Goal: Information Seeking & Learning: Understand process/instructions

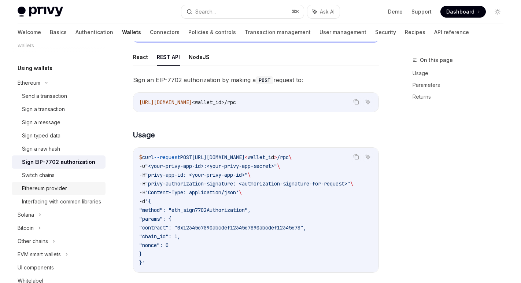
scroll to position [176, 0]
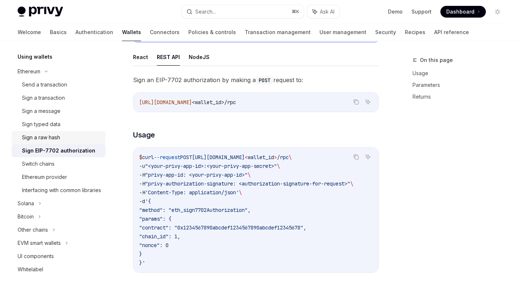
click at [59, 133] on div "Sign a raw hash" at bounding box center [41, 137] width 38 height 9
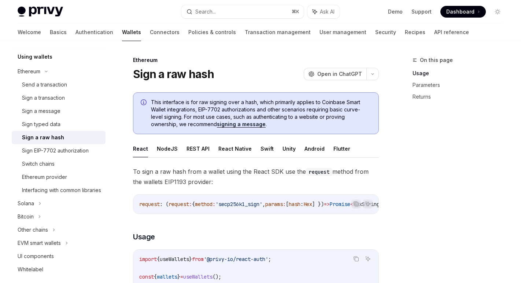
click at [254, 147] on ul "React NodeJS REST API React Native Swift Unity Android Flutter" at bounding box center [256, 149] width 246 height 18
click at [260, 148] on button "Swift" at bounding box center [266, 148] width 13 height 17
type textarea "*"
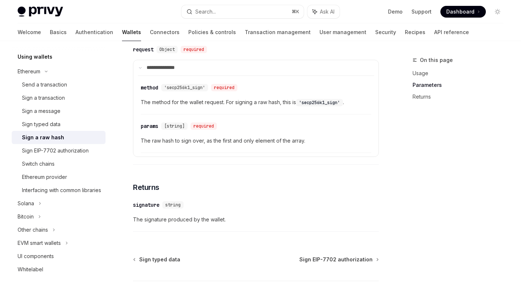
scroll to position [390, 0]
click at [188, 85] on span "'secp256k1_sign'" at bounding box center [184, 88] width 41 height 6
click at [205, 85] on span "'secp256k1_sign'" at bounding box center [184, 88] width 41 height 6
drag, startPoint x: 205, startPoint y: 79, endPoint x: 179, endPoint y: 79, distance: 25.6
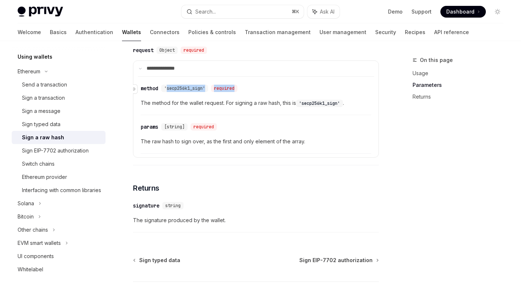
click at [179, 85] on span "'secp256k1_sign'" at bounding box center [184, 88] width 41 height 6
drag, startPoint x: 203, startPoint y: 81, endPoint x: 168, endPoint y: 82, distance: 35.5
click at [168, 85] on span "'secp256k1_sign'" at bounding box center [184, 88] width 41 height 6
copy span "secp256k1_sign"
